Goal: Transaction & Acquisition: Purchase product/service

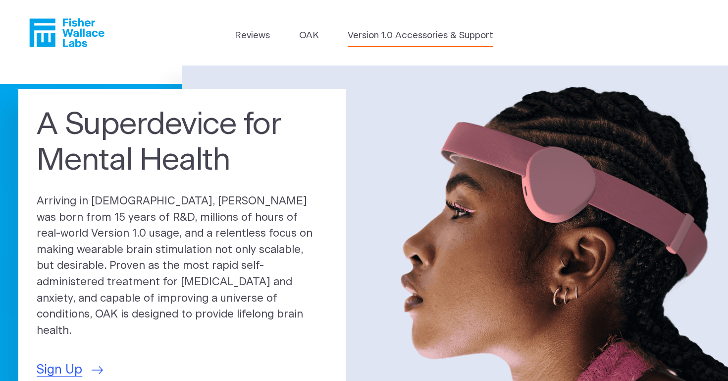
click at [381, 36] on link "Version 1.0 Accessories & Support" at bounding box center [421, 36] width 146 height 14
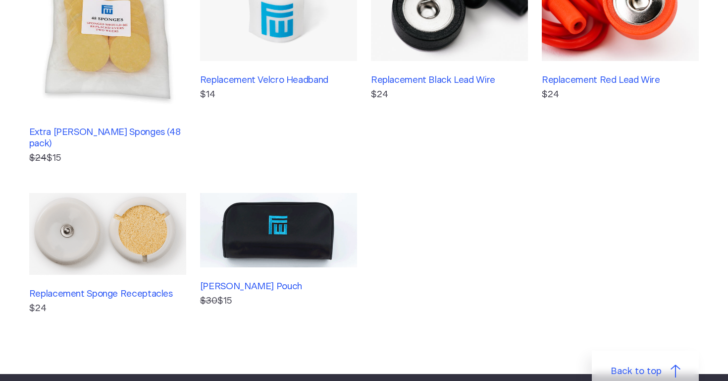
scroll to position [331, 0]
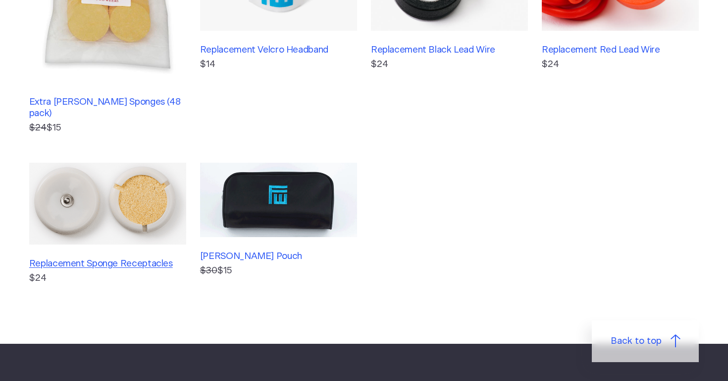
click at [96, 262] on h3 "Replacement Sponge Receptacles" at bounding box center [107, 263] width 157 height 11
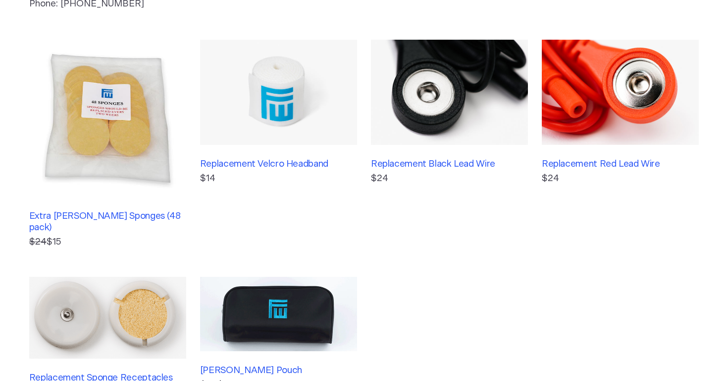
scroll to position [217, 0]
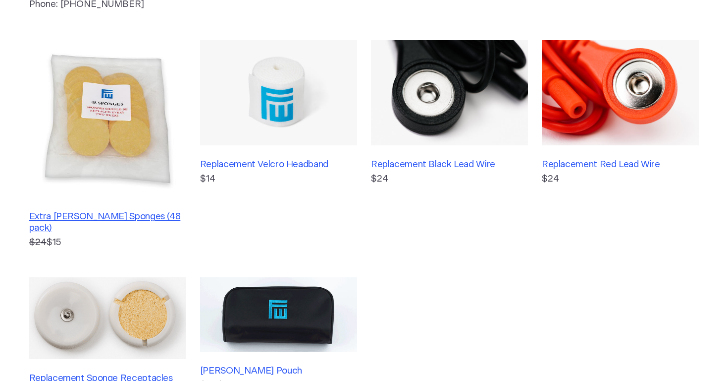
click at [102, 215] on h3 "Extra Fisher Wallace Sponges (48 pack)" at bounding box center [107, 222] width 157 height 22
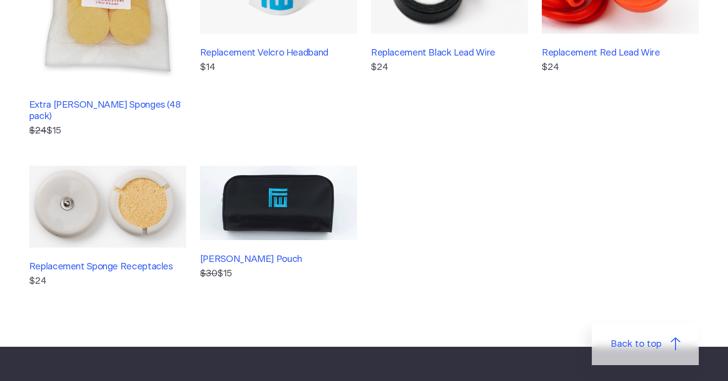
scroll to position [329, 0]
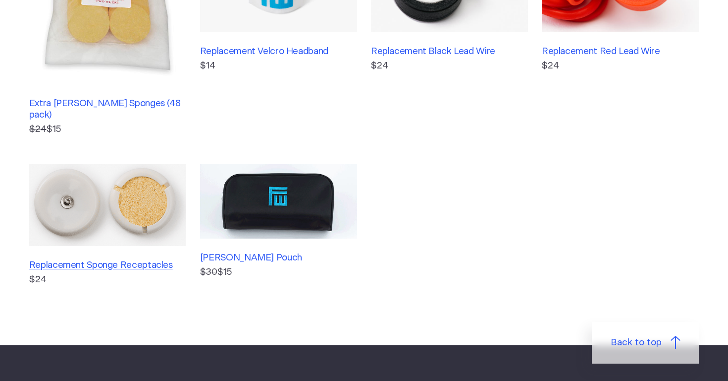
click at [135, 261] on h3 "Replacement Sponge Receptacles" at bounding box center [107, 265] width 157 height 11
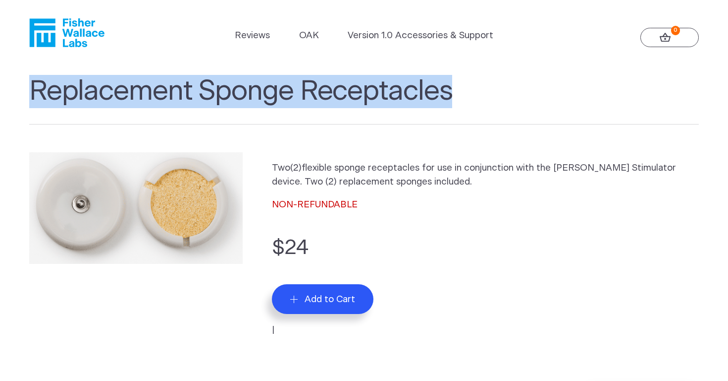
drag, startPoint x: 451, startPoint y: 91, endPoint x: 31, endPoint y: 92, distance: 419.7
click at [31, 92] on h1 "Replacement Sponge Receptacles" at bounding box center [364, 100] width 670 height 50
copy h1 "Replacement Sponge Receptacles"
